Goal: Use online tool/utility: Utilize a website feature to perform a specific function

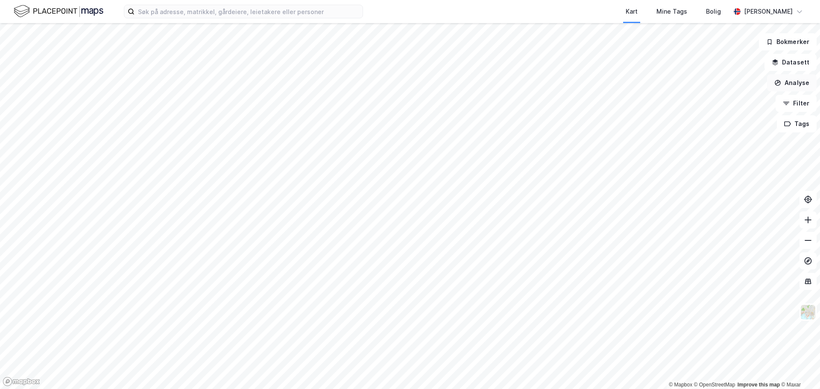
click at [789, 84] on button "Analyse" at bounding box center [792, 82] width 50 height 17
click at [787, 33] on button "Bokmerker" at bounding box center [788, 41] width 58 height 17
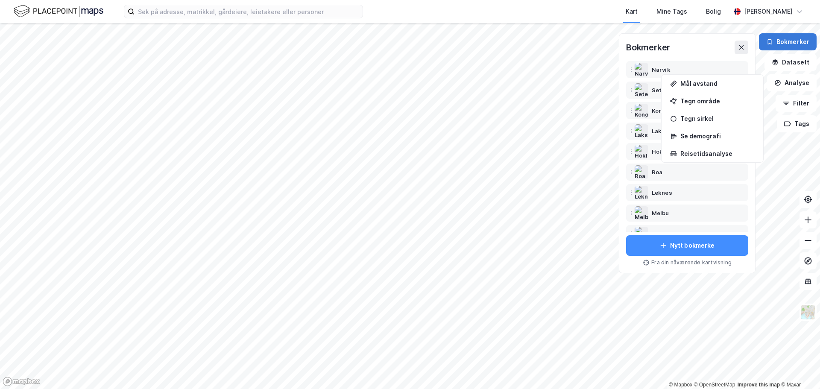
click at [787, 38] on button "Bokmerker" at bounding box center [788, 41] width 58 height 17
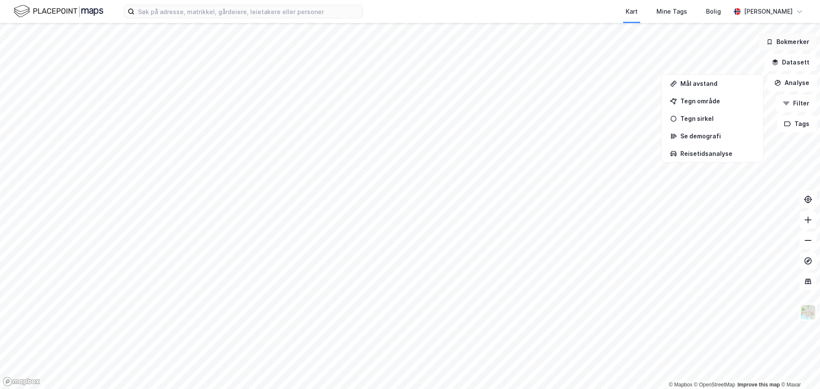
click at [787, 38] on button "Bokmerker" at bounding box center [788, 41] width 58 height 17
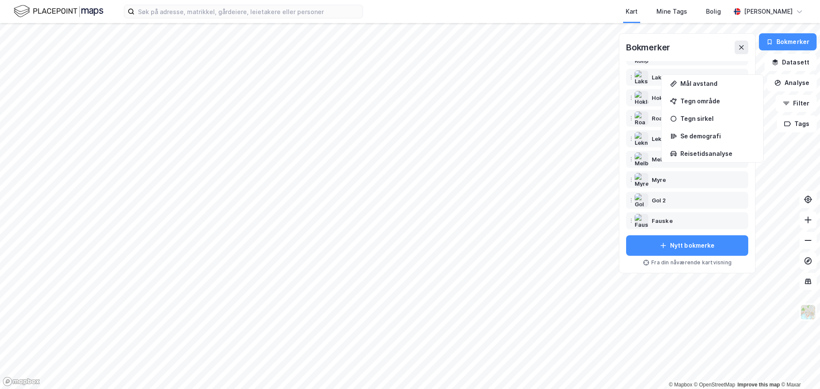
scroll to position [137, 0]
click at [654, 196] on div "Svolvær" at bounding box center [663, 199] width 23 height 10
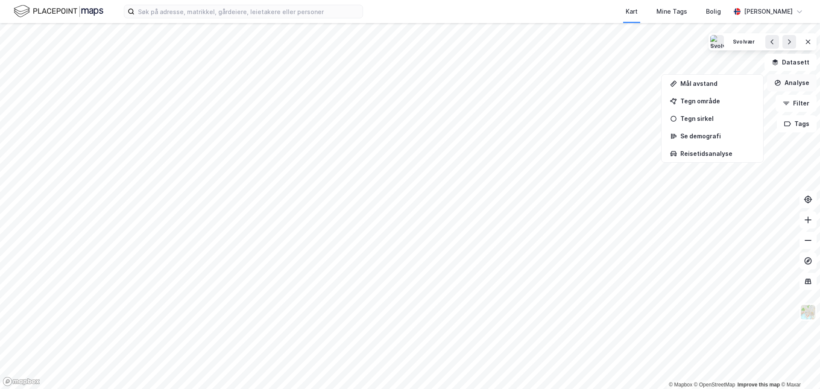
click at [796, 85] on button "Analyse" at bounding box center [792, 82] width 50 height 17
click at [699, 87] on div "Mål avstand" at bounding box center [718, 83] width 74 height 7
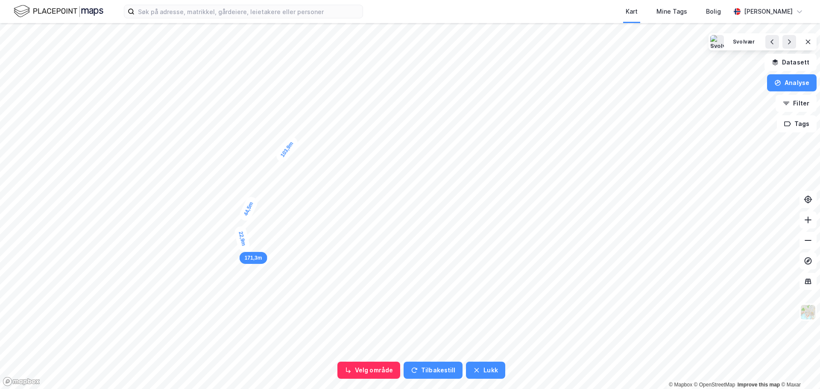
click at [245, 250] on div "22,9m" at bounding box center [243, 239] width 18 height 27
click at [259, 260] on div "17,8m" at bounding box center [251, 255] width 27 height 24
